Goal: Check status: Check status

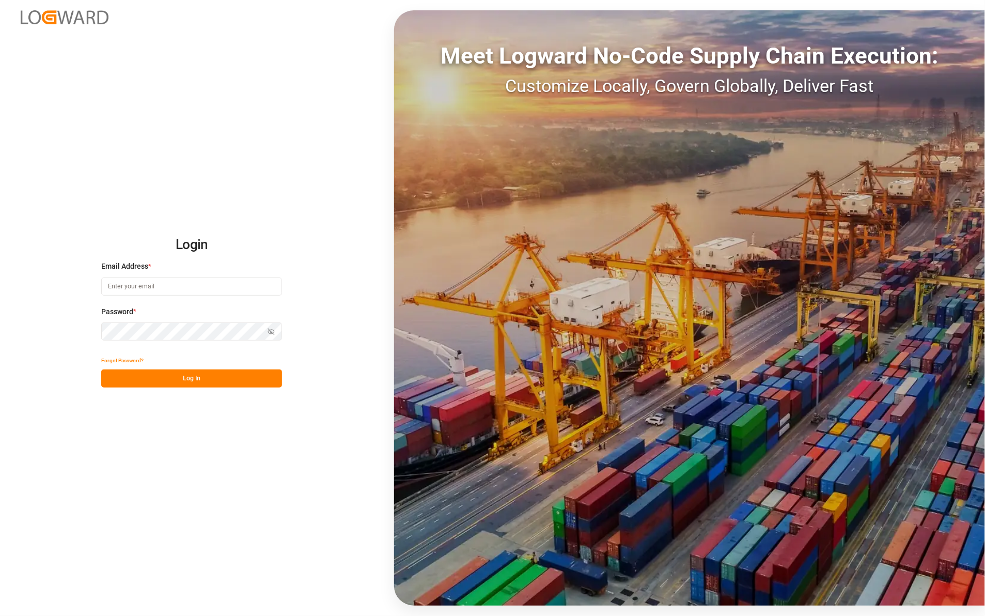
type input "[PERSON_NAME][EMAIL_ADDRESS][DOMAIN_NAME]"
drag, startPoint x: 184, startPoint y: 378, endPoint x: 194, endPoint y: 368, distance: 13.9
click at [184, 375] on button "Log In" at bounding box center [191, 378] width 181 height 18
click at [272, 328] on icon "button" at bounding box center [271, 331] width 7 height 7
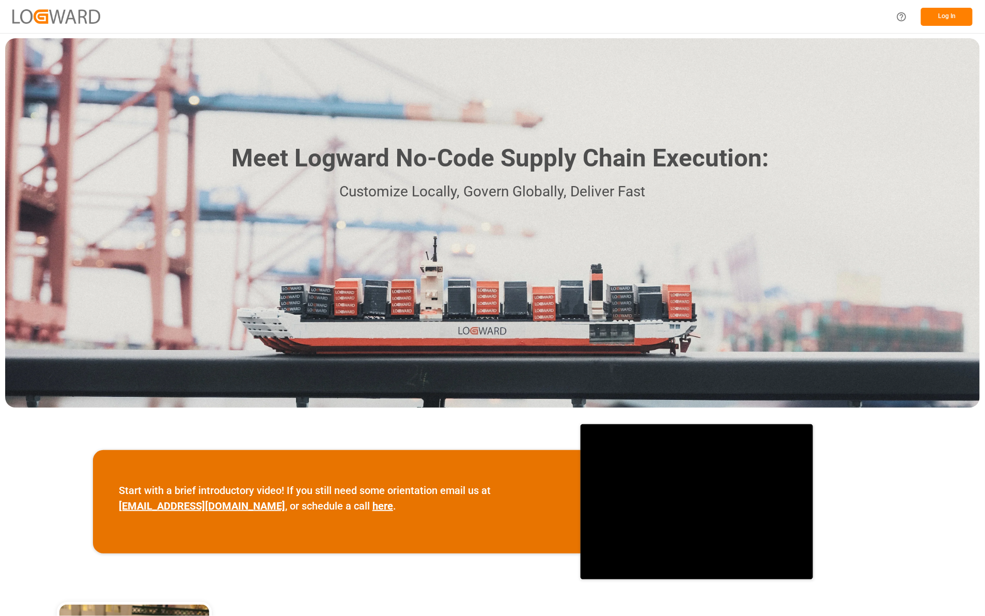
click at [948, 14] on button "Log In" at bounding box center [947, 17] width 52 height 18
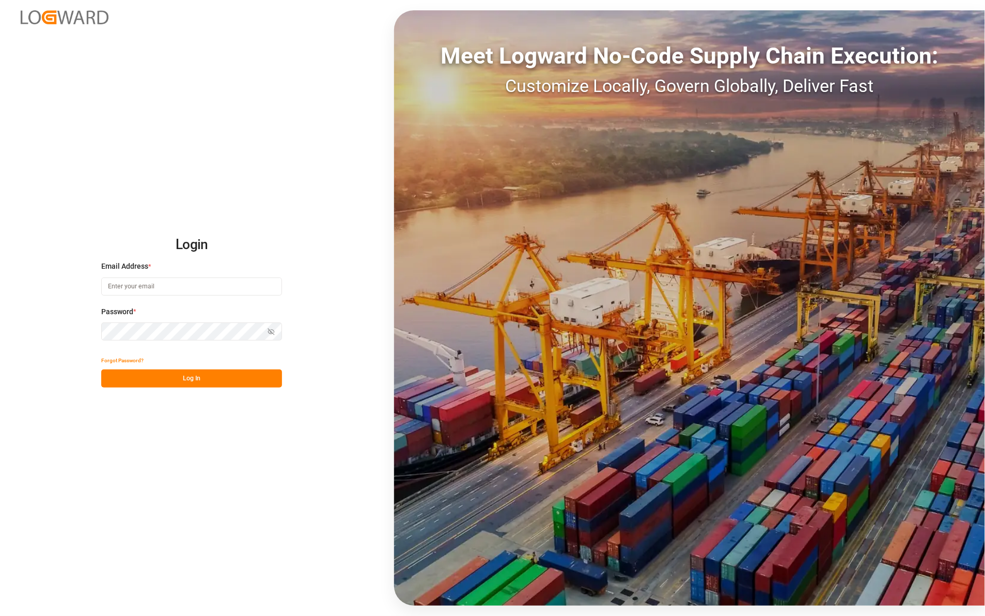
type input "[PERSON_NAME][EMAIL_ADDRESS][DOMAIN_NAME]"
click at [270, 331] on icon "button" at bounding box center [271, 331] width 7 height 7
click at [210, 377] on button "Log In" at bounding box center [191, 378] width 181 height 18
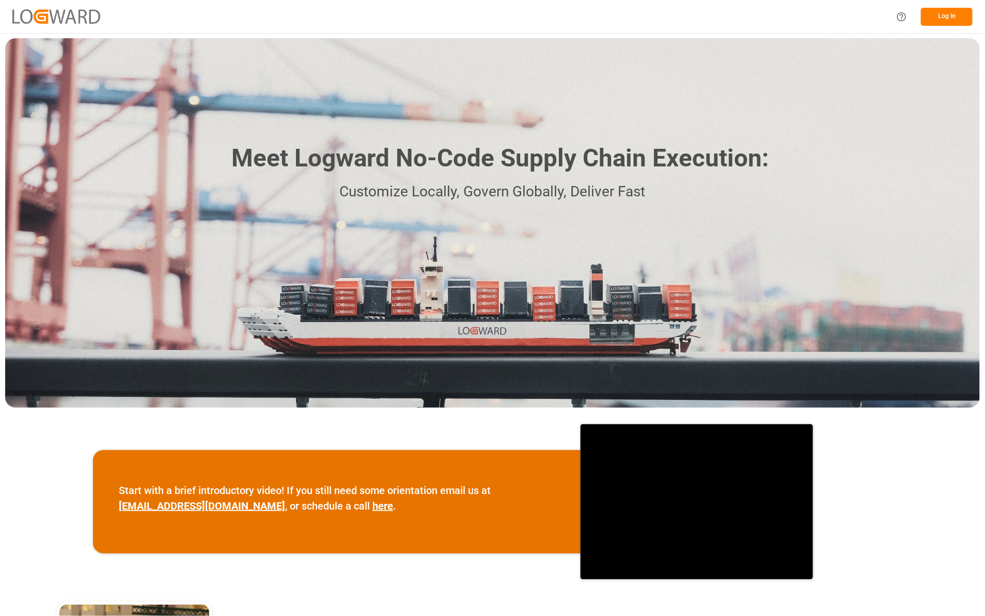
click at [951, 12] on button "Log In" at bounding box center [947, 17] width 52 height 18
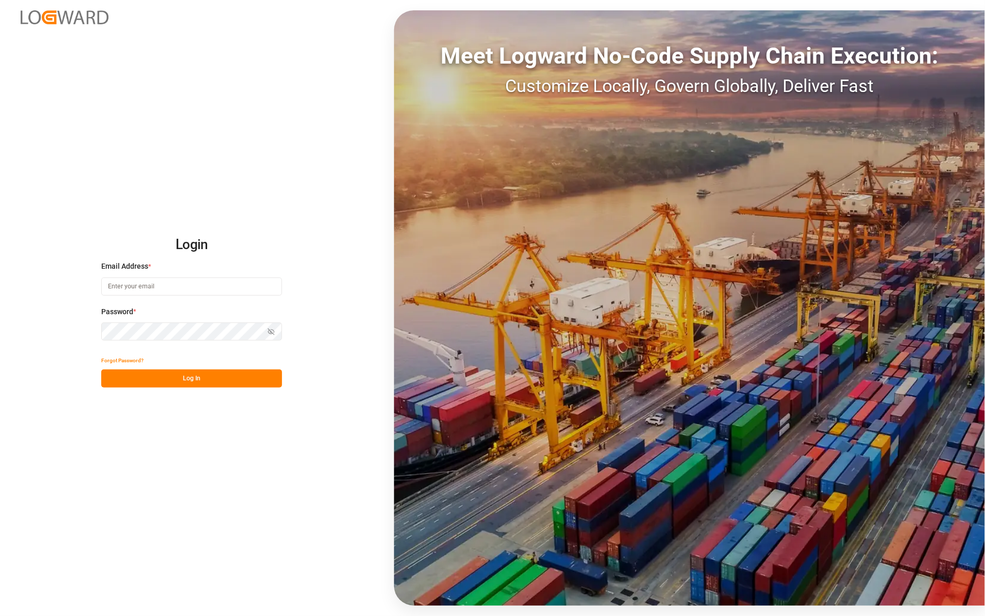
type input "[PERSON_NAME][EMAIL_ADDRESS][DOMAIN_NAME]"
click at [270, 331] on icon "button" at bounding box center [271, 331] width 7 height 7
click at [83, 329] on div "Login Email Address * robbie.pearl@jamindustries.com Password * Hide password F…" at bounding box center [492, 308] width 985 height 616
click at [69, 322] on div "Login Email Address * robbie.pearl@jamindustries.com Password * Hide password F…" at bounding box center [492, 308] width 985 height 616
click at [276, 326] on button "Hide password" at bounding box center [271, 331] width 22 height 18
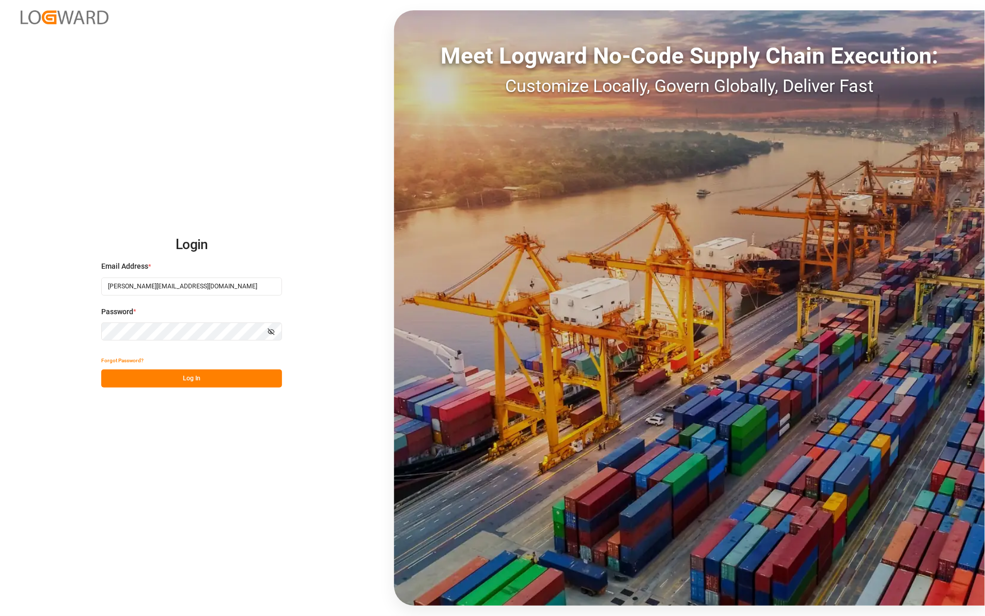
click at [235, 373] on button "Log In" at bounding box center [191, 378] width 181 height 18
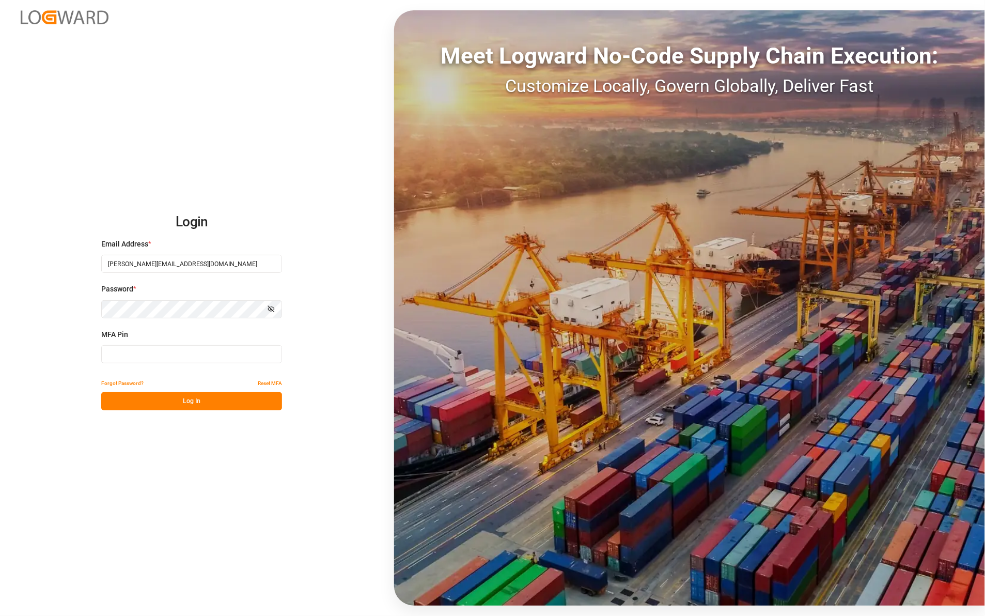
click at [218, 399] on button "Log In" at bounding box center [191, 401] width 181 height 18
click at [112, 350] on input at bounding box center [191, 354] width 181 height 18
type input "514140"
drag, startPoint x: 203, startPoint y: 397, endPoint x: 208, endPoint y: 404, distance: 9.3
click at [203, 396] on button "Log In" at bounding box center [191, 401] width 181 height 18
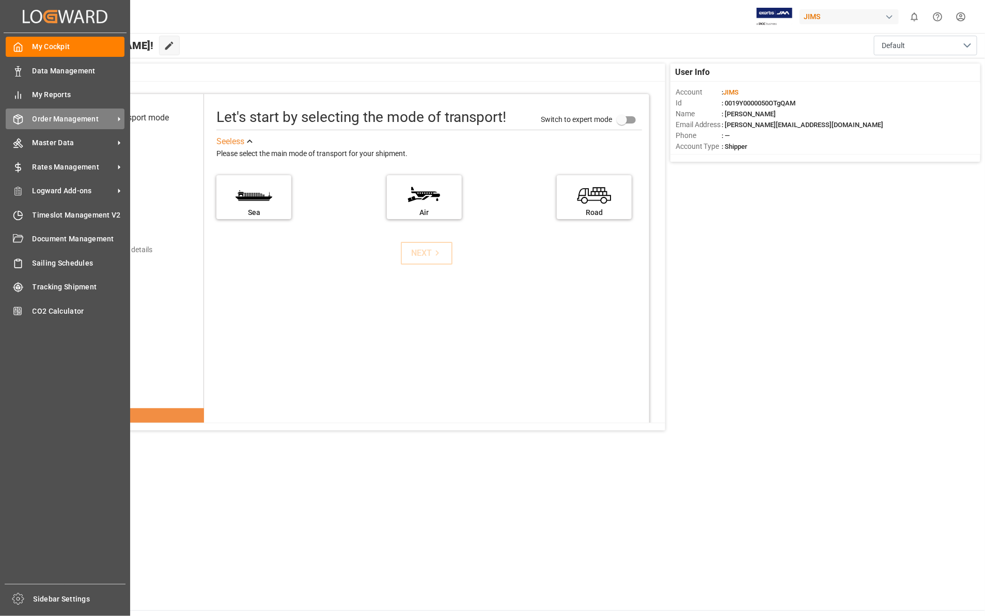
click at [22, 114] on icon at bounding box center [18, 119] width 10 height 10
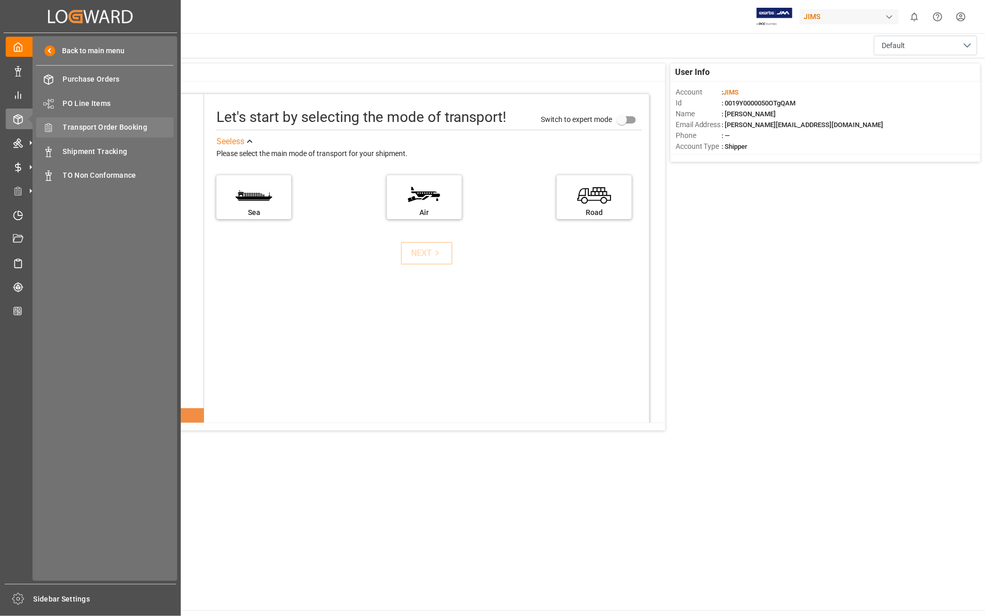
click at [108, 127] on span "Transport Order Booking" at bounding box center [118, 127] width 111 height 11
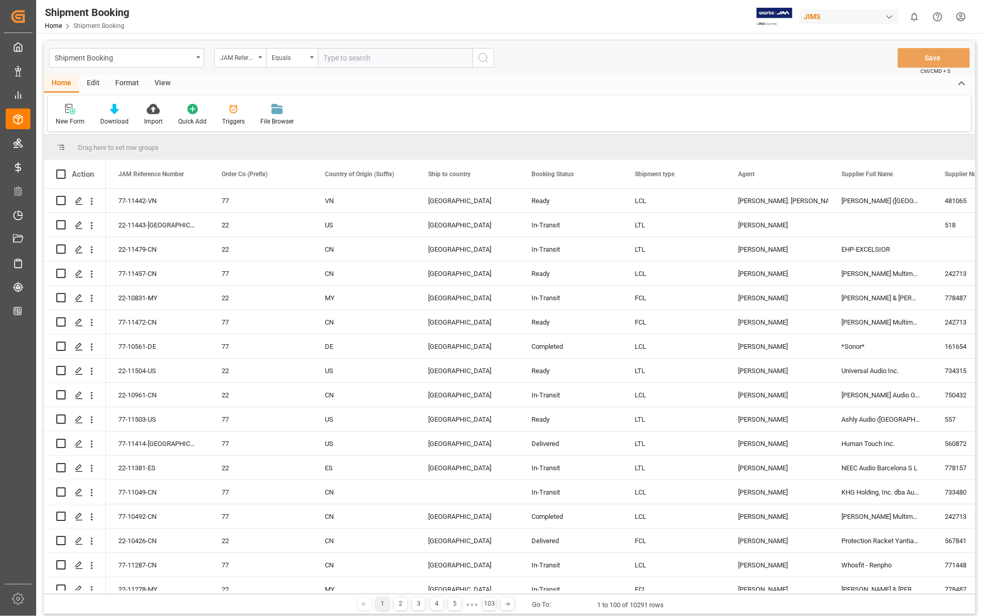
click at [332, 58] on input "text" at bounding box center [395, 58] width 155 height 20
type input "22-11075-CN"
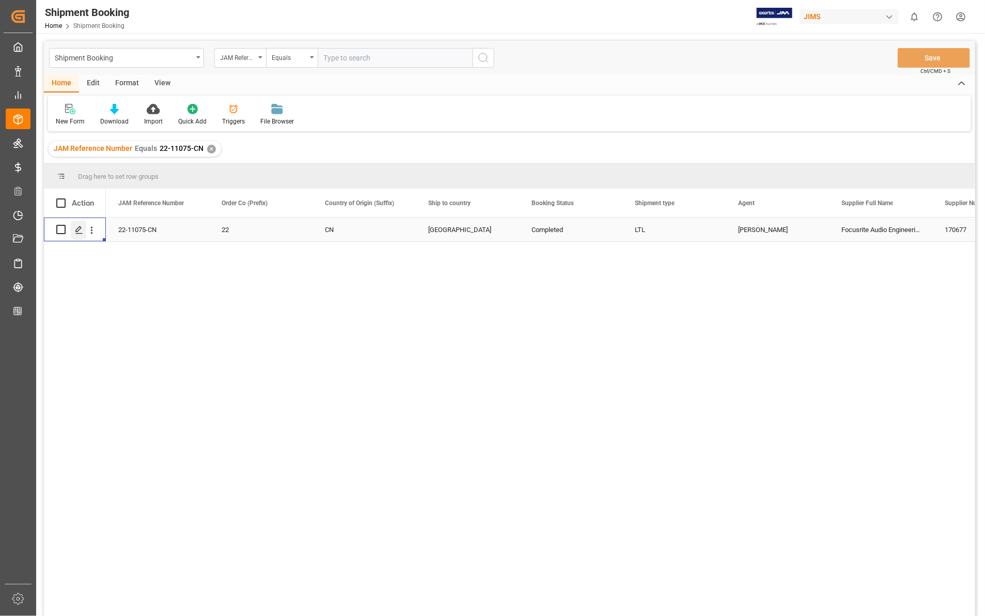
click at [79, 229] on polygon "Press SPACE to select this row." at bounding box center [78, 228] width 5 height 5
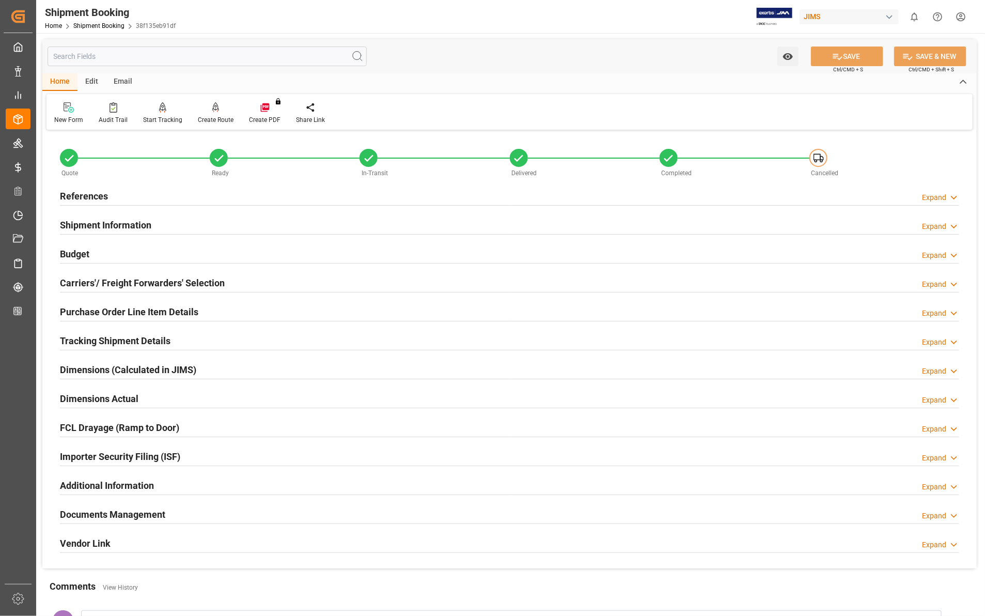
drag, startPoint x: 956, startPoint y: 514, endPoint x: 920, endPoint y: 508, distance: 36.2
click at [956, 514] on icon at bounding box center [954, 515] width 10 height 11
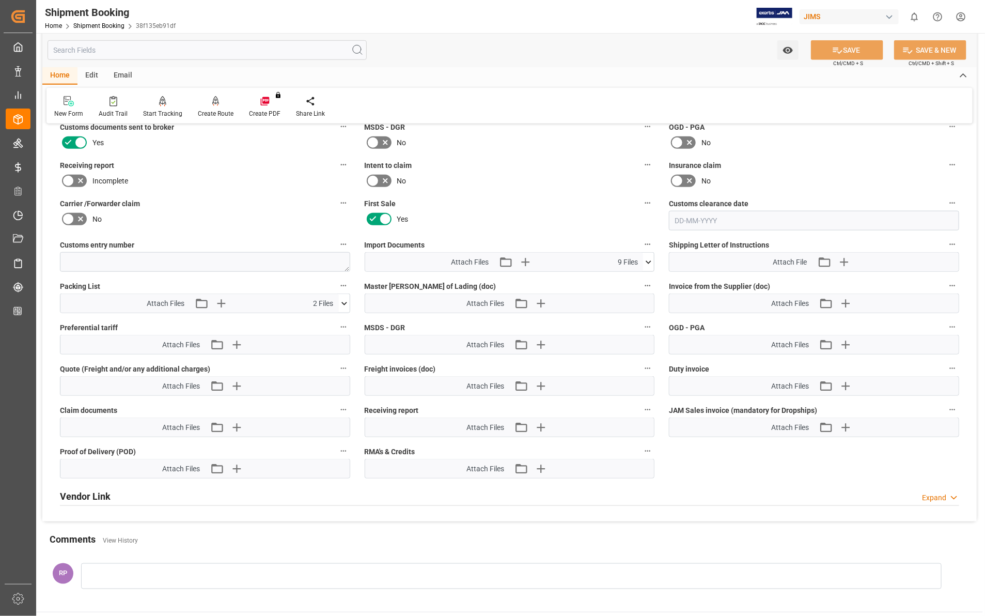
scroll to position [452, 0]
click at [649, 256] on icon at bounding box center [648, 261] width 11 height 11
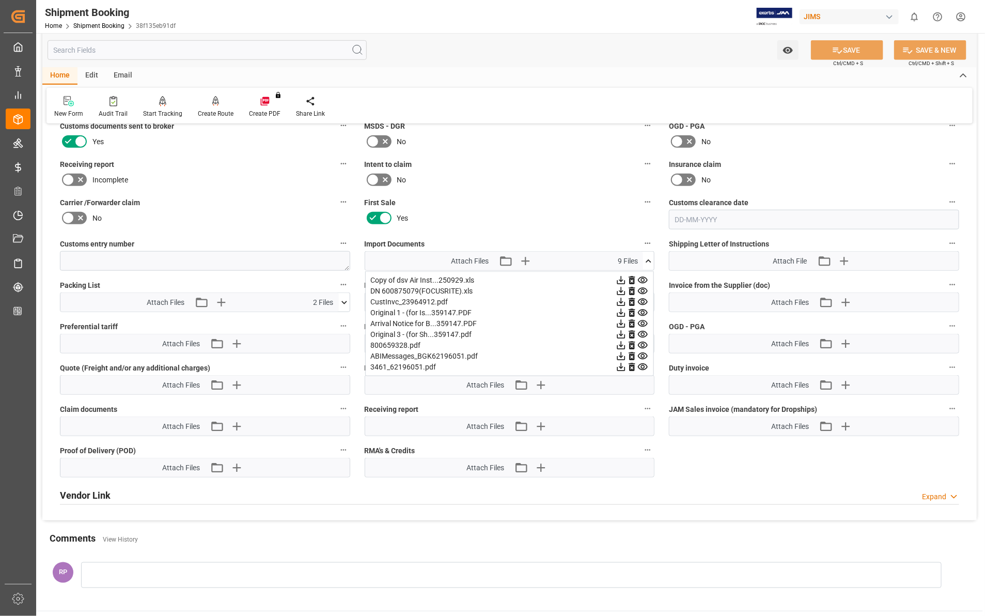
scroll to position [516, 0]
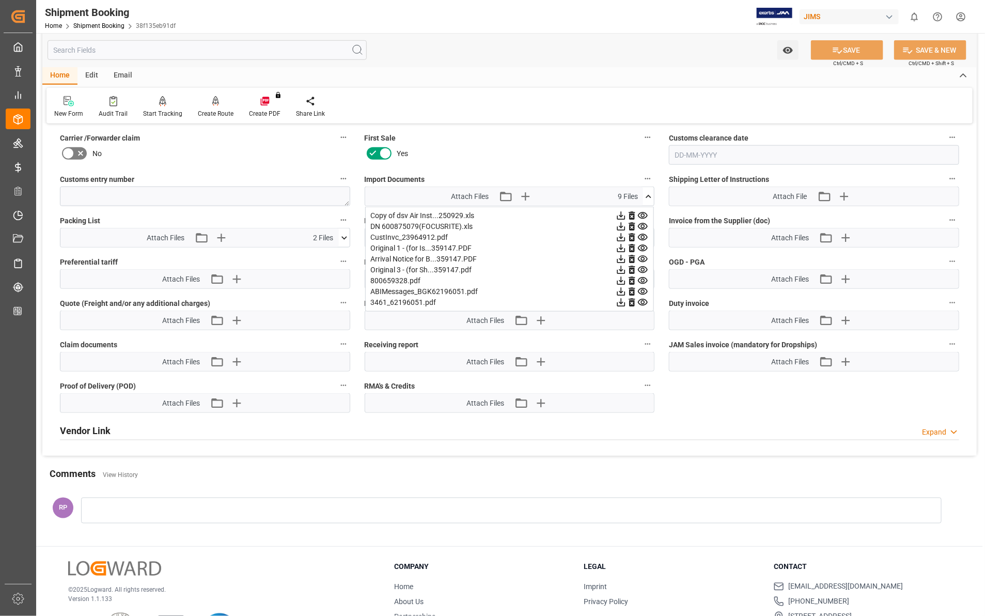
click at [619, 269] on icon at bounding box center [621, 269] width 11 height 11
